Goal: Transaction & Acquisition: Purchase product/service

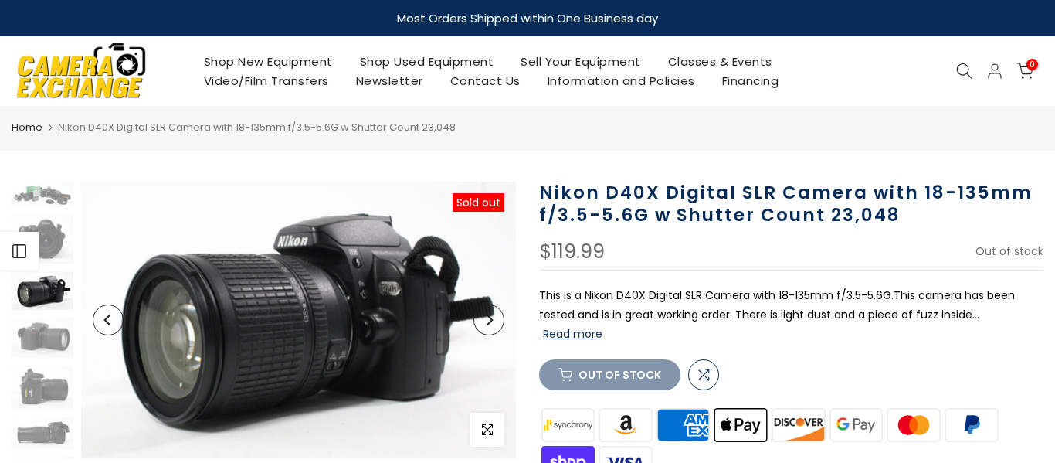
scroll to position [12, 0]
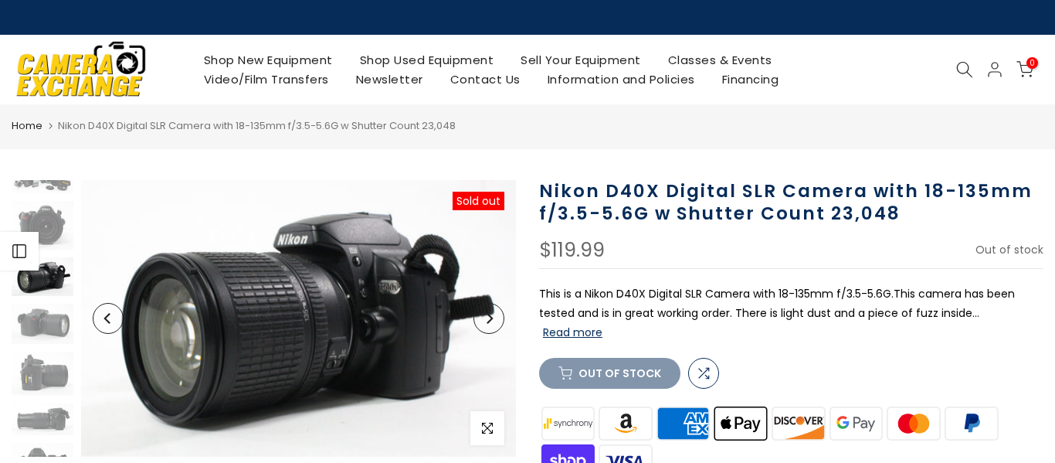
click at [484, 314] on icon "Next" at bounding box center [489, 318] width 11 height 11
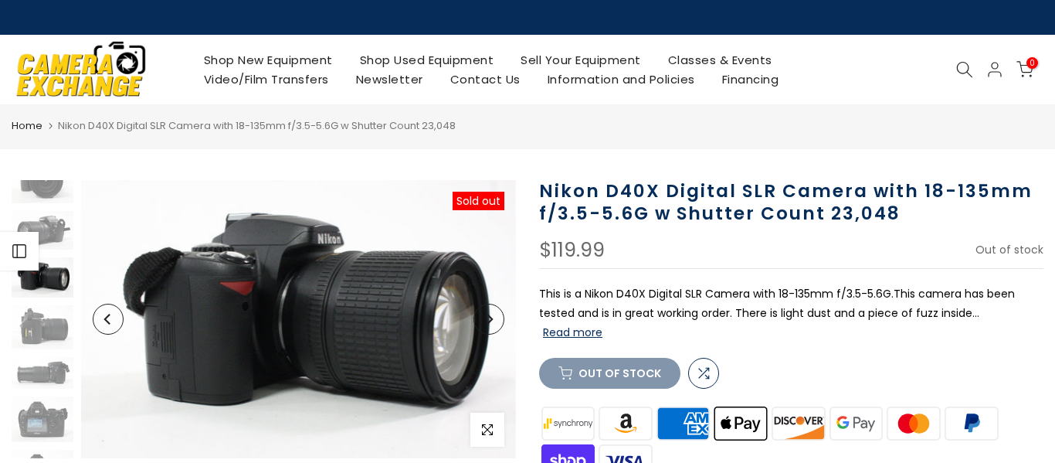
click at [486, 317] on icon "Next" at bounding box center [489, 319] width 11 height 11
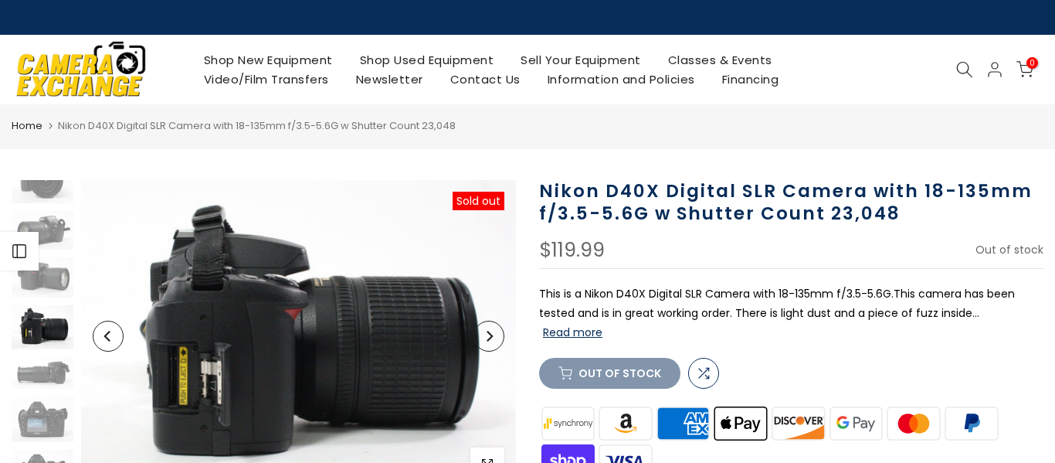
scroll to position [107, 0]
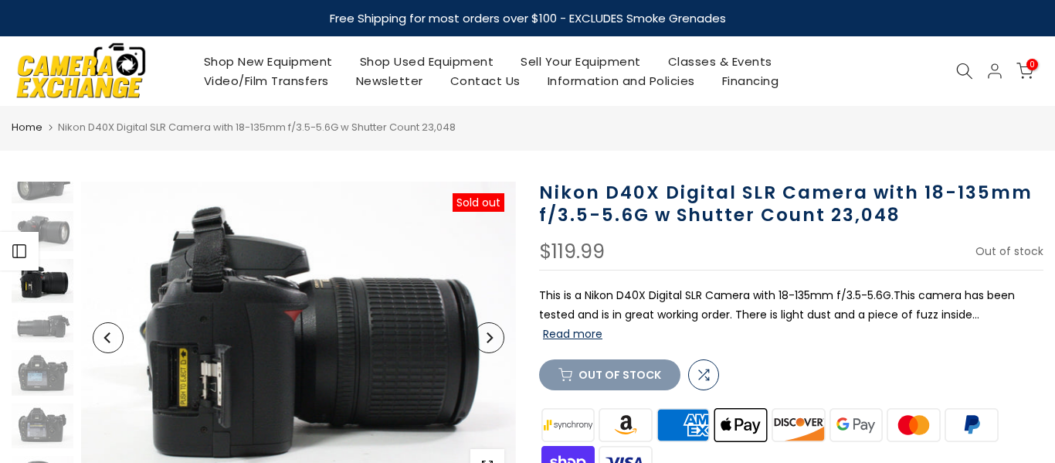
click at [480, 347] on button "Next" at bounding box center [488, 337] width 31 height 31
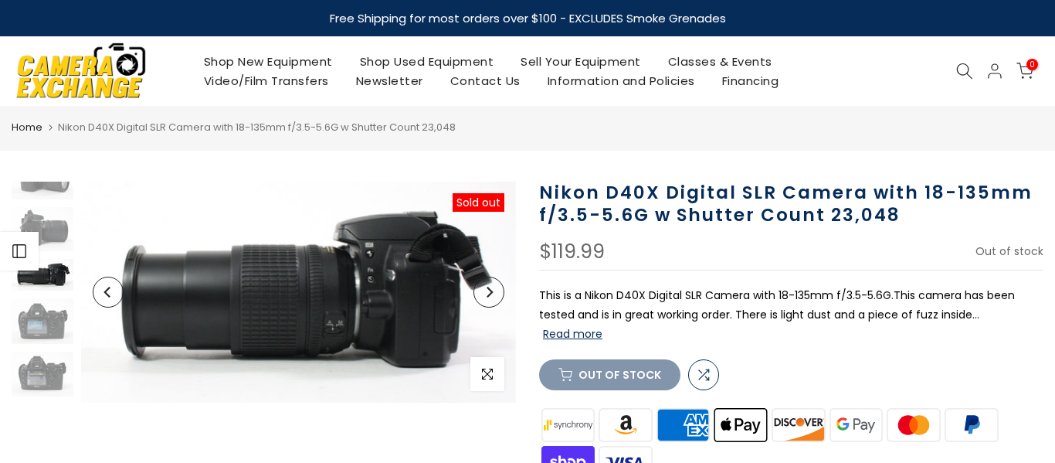
click at [473, 288] on button "Next" at bounding box center [488, 292] width 31 height 31
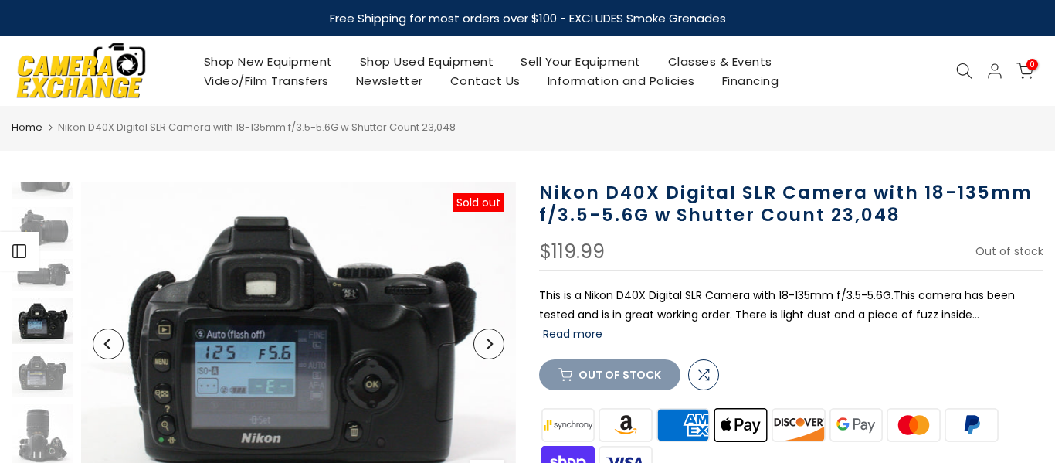
scroll to position [198, 0]
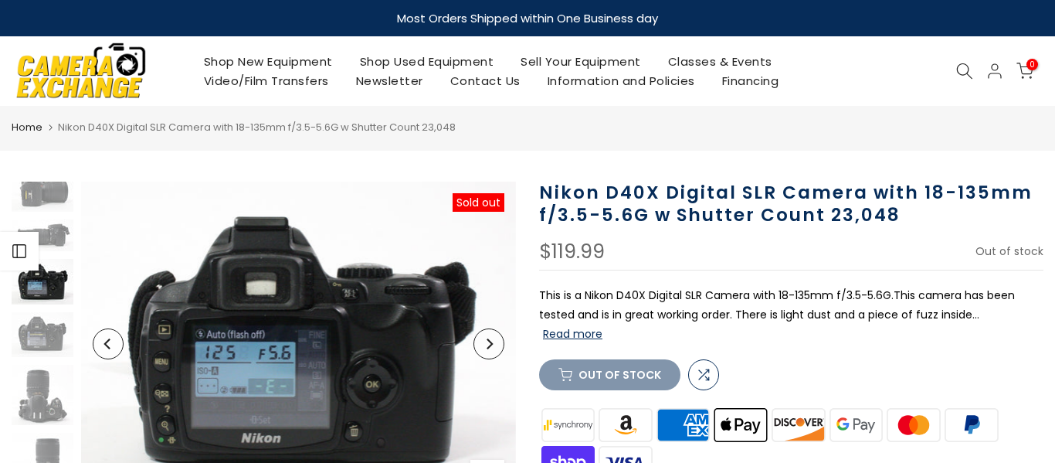
click at [489, 345] on icon "Next" at bounding box center [489, 343] width 11 height 11
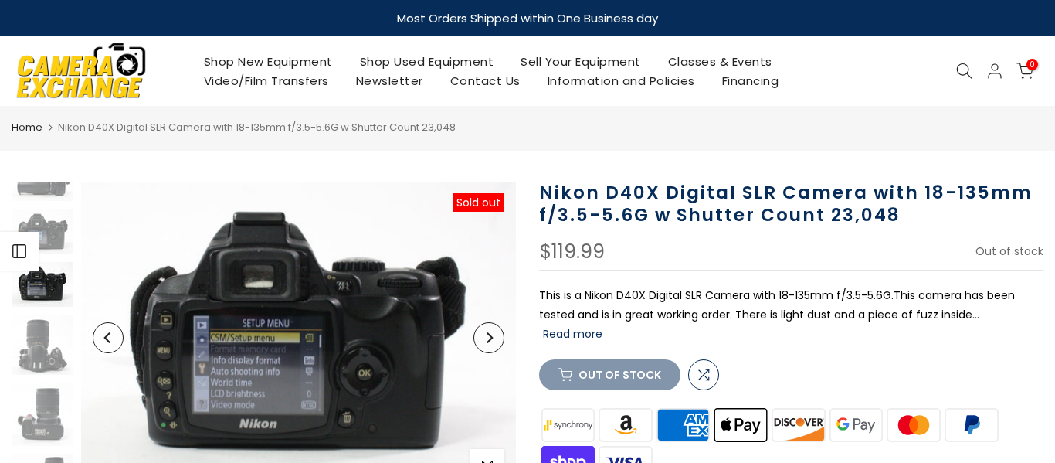
click at [480, 330] on button "Next" at bounding box center [488, 337] width 31 height 31
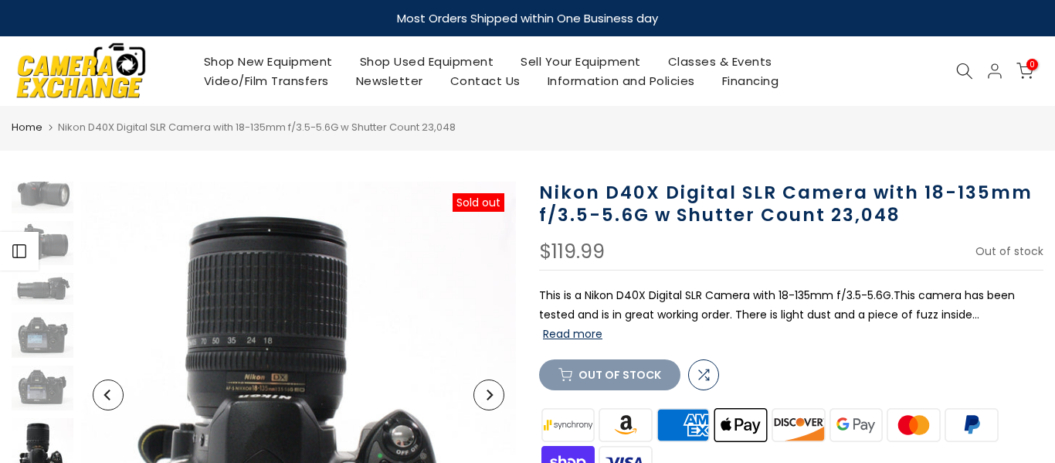
scroll to position [144, 0]
click at [541, 324] on div "Nikon D40X Digital SLR Camera with 18-135mm f/3.5-5.6G w Shutter Count 23,048 $…" at bounding box center [791, 449] width 504 height 535
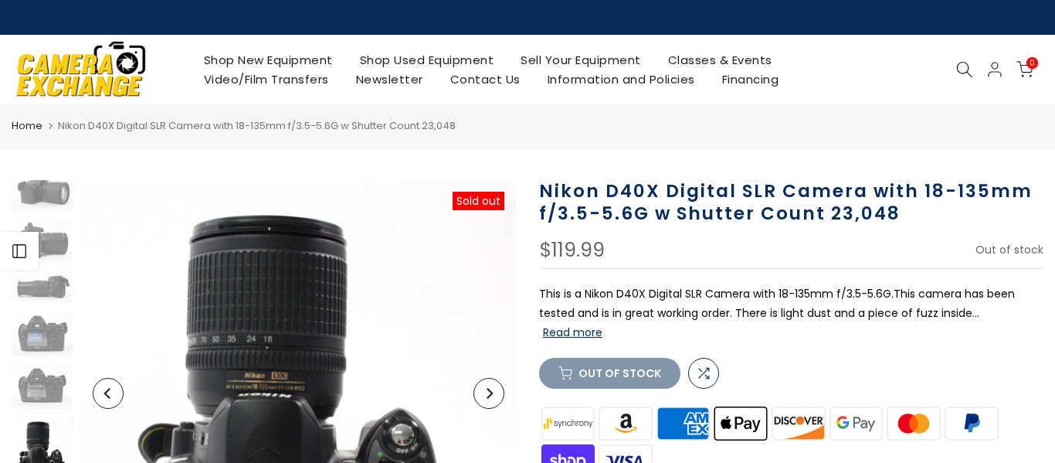
click at [541, 324] on div "Nikon D40X Digital SLR Camera with 18-135mm f/3.5-5.6G w Shutter Count 23,048 $…" at bounding box center [791, 447] width 504 height 535
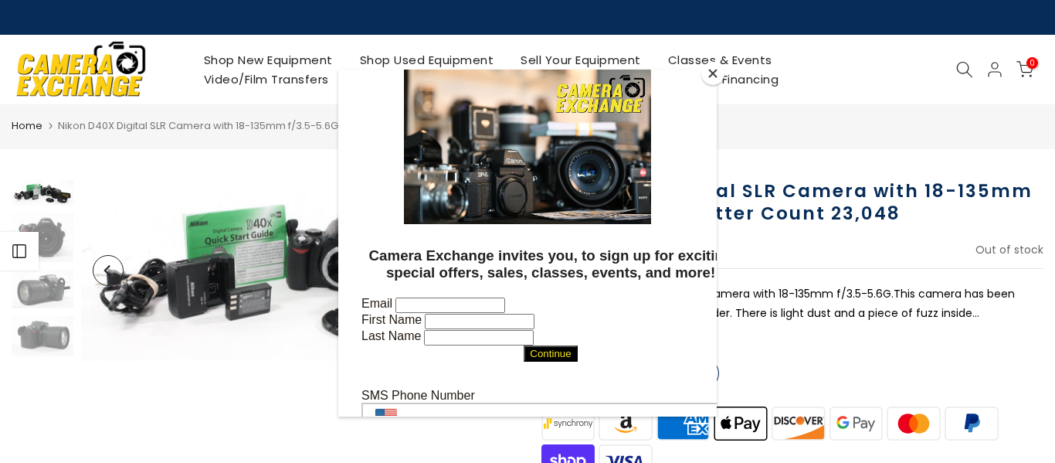
click at [713, 73] on button "Close" at bounding box center [712, 73] width 23 height 23
